Goal: Find specific page/section: Find specific page/section

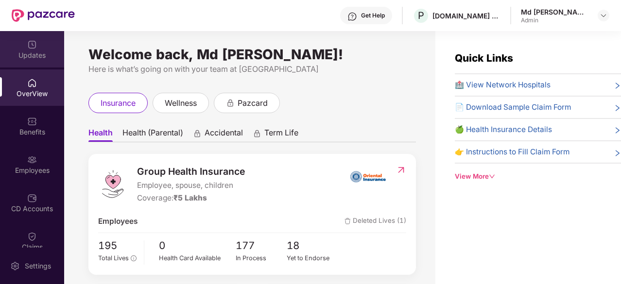
click at [36, 56] on div "Updates" at bounding box center [32, 56] width 64 height 10
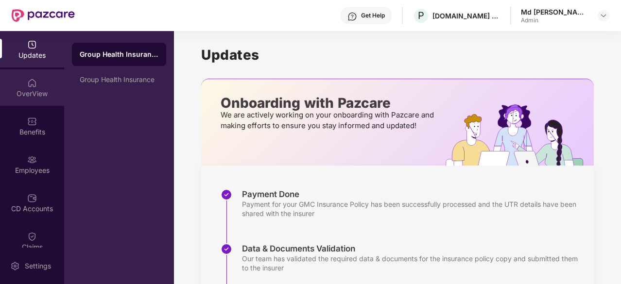
click at [38, 74] on div "OverView" at bounding box center [32, 88] width 64 height 36
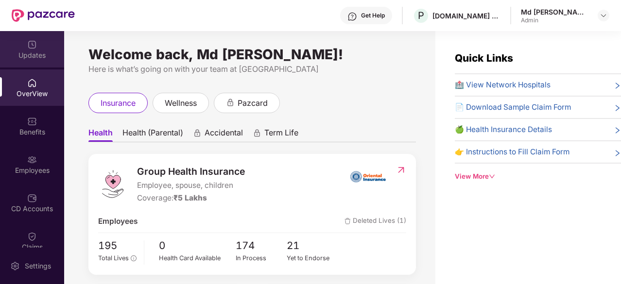
click at [35, 62] on div "Updates" at bounding box center [32, 49] width 64 height 36
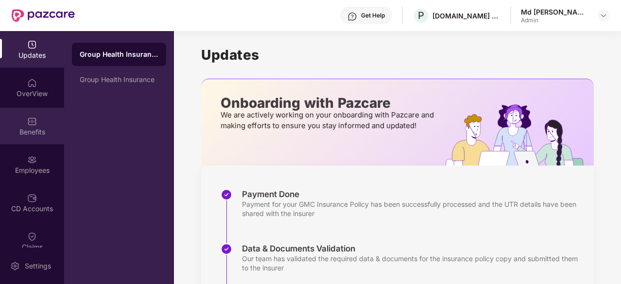
click at [27, 126] on img at bounding box center [32, 122] width 10 height 10
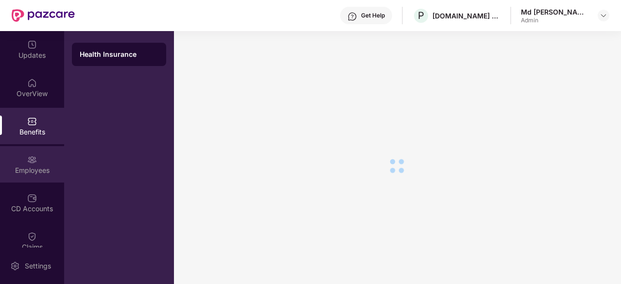
click at [35, 167] on div "Employees" at bounding box center [32, 171] width 64 height 10
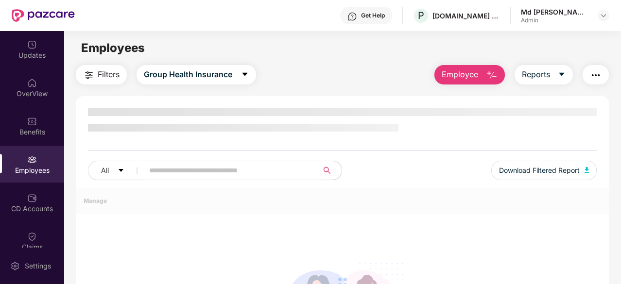
click at [175, 173] on input "text" at bounding box center [227, 170] width 156 height 15
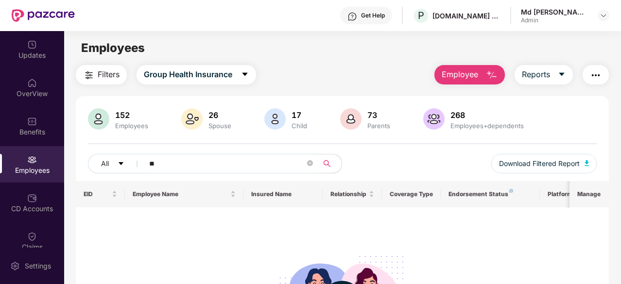
type input "*"
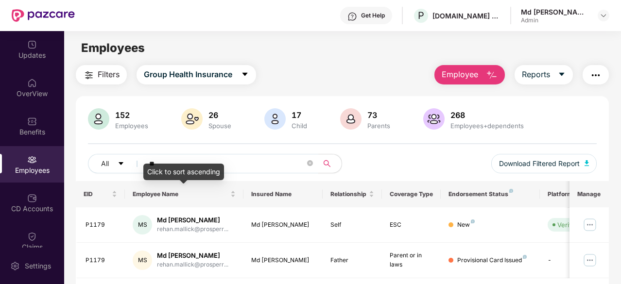
type input "*"
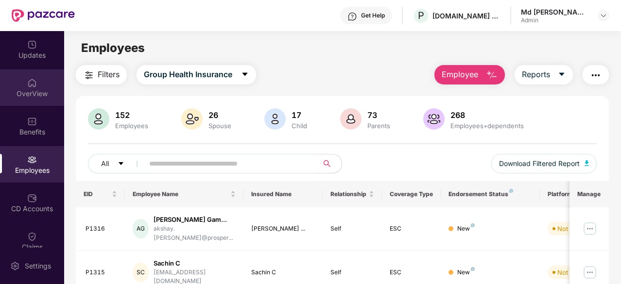
click at [23, 92] on div "OverView" at bounding box center [32, 94] width 64 height 10
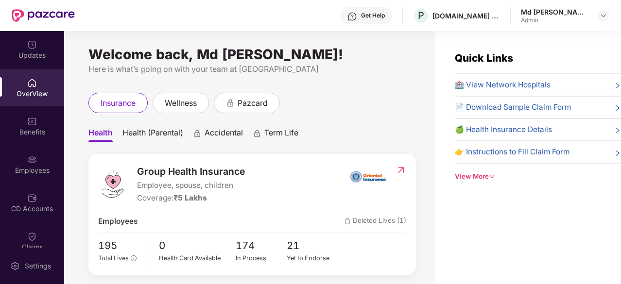
click at [153, 138] on span "Health (Parental)" at bounding box center [152, 135] width 61 height 14
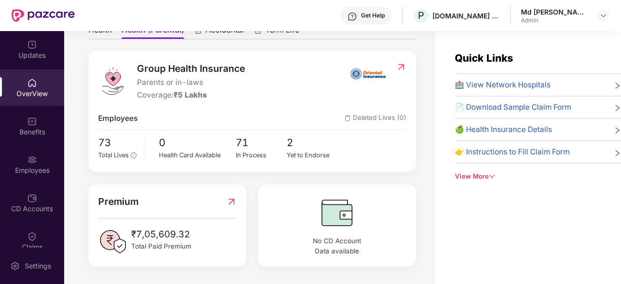
scroll to position [31, 0]
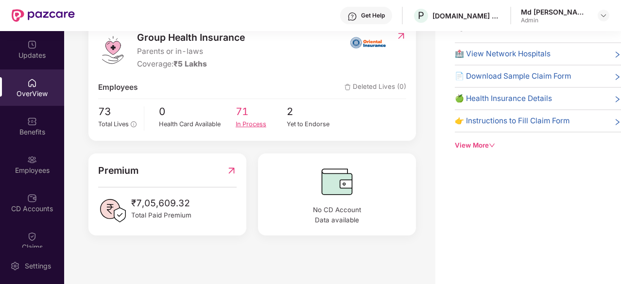
click at [244, 120] on div "In Process" at bounding box center [262, 125] width 52 height 10
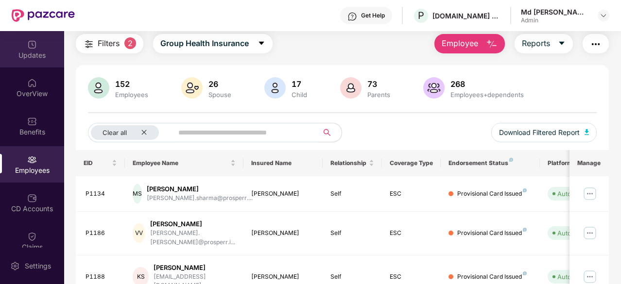
click at [28, 61] on div "Updates" at bounding box center [32, 49] width 64 height 36
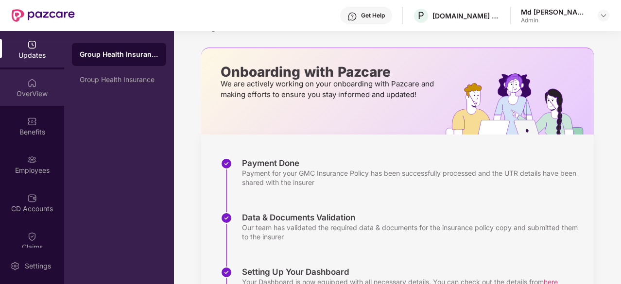
click at [32, 87] on img at bounding box center [32, 83] width 10 height 10
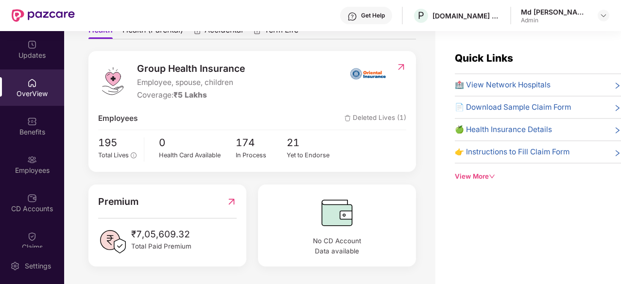
scroll to position [0, 0]
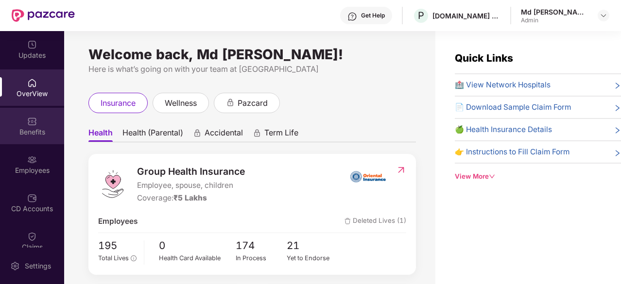
click at [28, 128] on div "Benefits" at bounding box center [32, 132] width 64 height 10
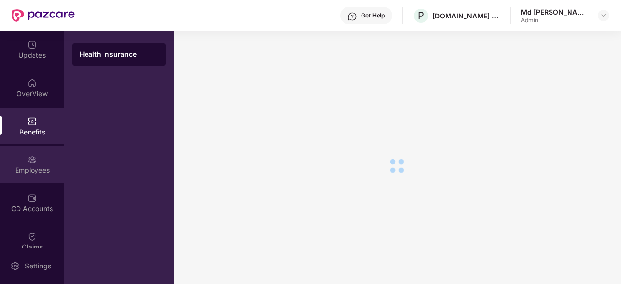
click at [38, 159] on div "Employees" at bounding box center [32, 164] width 64 height 36
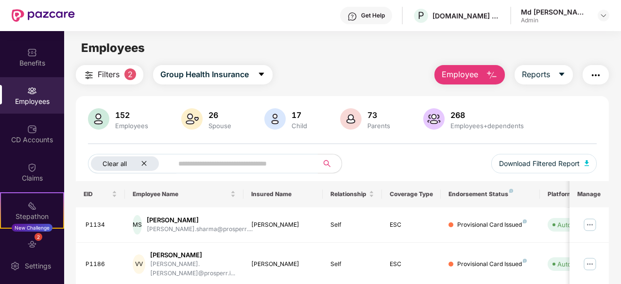
click at [142, 166] on icon "close" at bounding box center [144, 163] width 6 height 6
